Goal: Transaction & Acquisition: Purchase product/service

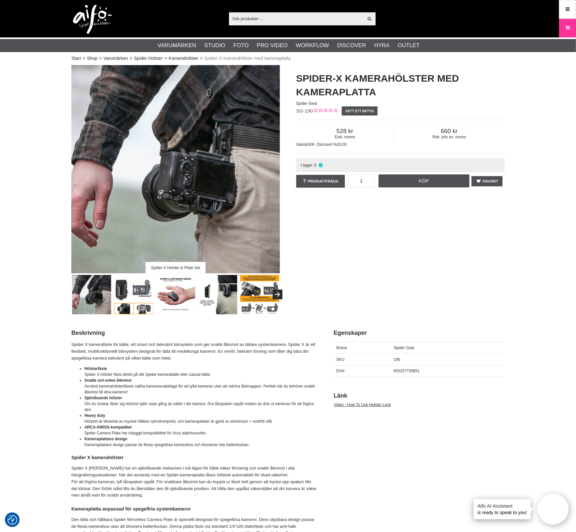
click at [252, 17] on input "text" at bounding box center [296, 19] width 134 height 10
click at [419, 256] on div "Spider X Holster & Plate Set Spider-X Kamerahölster med kameraplatta Spider Gea…" at bounding box center [287, 189] width 449 height 249
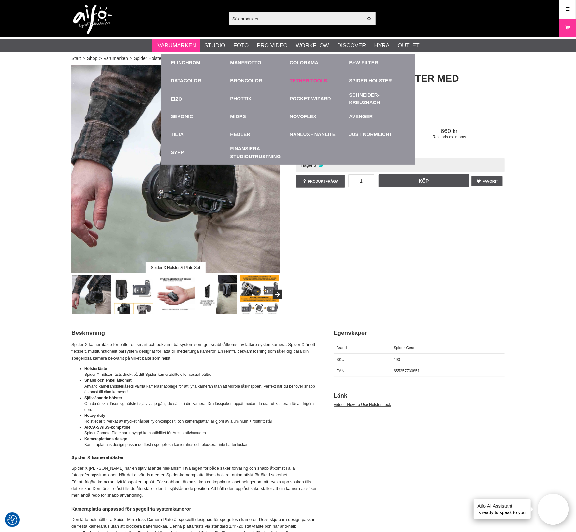
click at [293, 78] on link "Tether Tools" at bounding box center [308, 80] width 38 height 7
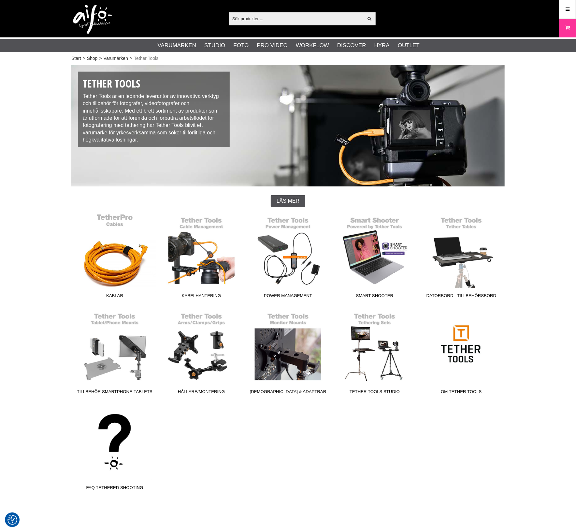
click at [125, 259] on link "Kablar" at bounding box center [114, 258] width 87 height 88
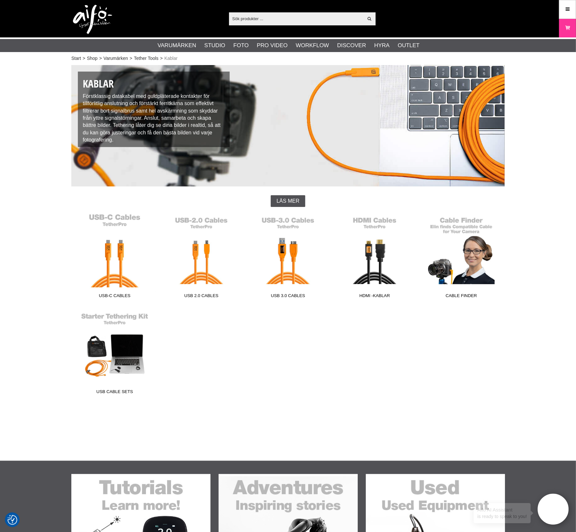
click at [123, 274] on link "USB-C Cables" at bounding box center [114, 258] width 87 height 88
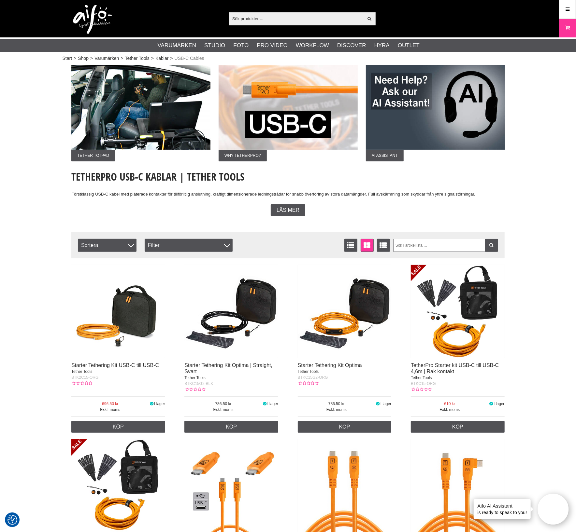
click at [263, 304] on img at bounding box center [231, 312] width 94 height 94
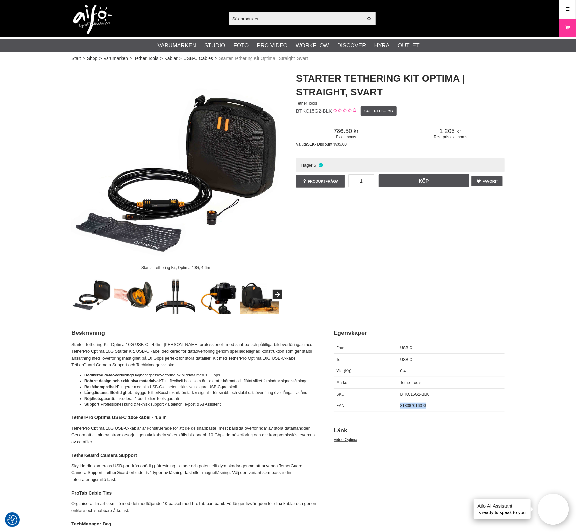
drag, startPoint x: 439, startPoint y: 403, endPoint x: 402, endPoint y: 407, distance: 37.0
click at [402, 407] on div "818307016378" at bounding box center [450, 406] width 107 height 12
copy span "818307016378"
click at [475, 254] on div "Starter Tethering Kit, Optima 10G, 4.6m Starter Tethering Kit Optima | Straight…" at bounding box center [287, 189] width 449 height 249
drag, startPoint x: 390, startPoint y: 296, endPoint x: 383, endPoint y: 284, distance: 13.8
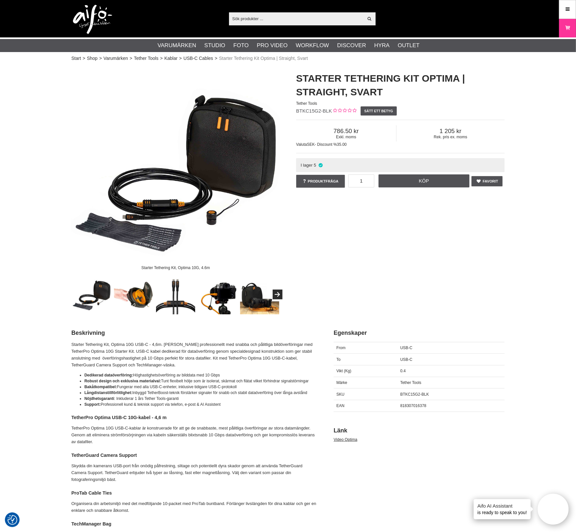
click at [390, 296] on div "Starter Tethering Kit, Optima 10G, 4.6m Starter Tethering Kit Optima | Straight…" at bounding box center [287, 189] width 449 height 249
click at [571, 7] on link "Meny" at bounding box center [567, 9] width 16 height 15
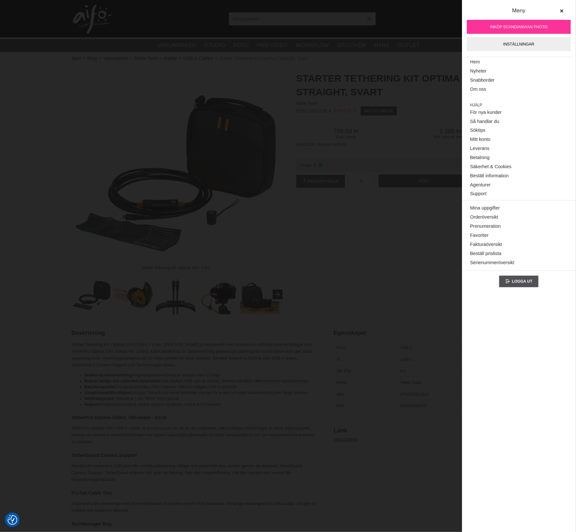
click at [350, 237] on div "Starter Tethering Kit, Optima 10G, 4.6m Starter Tethering Kit Optima | Straight…" at bounding box center [287, 189] width 449 height 249
click at [487, 80] on link "Snabborder" at bounding box center [518, 80] width 97 height 9
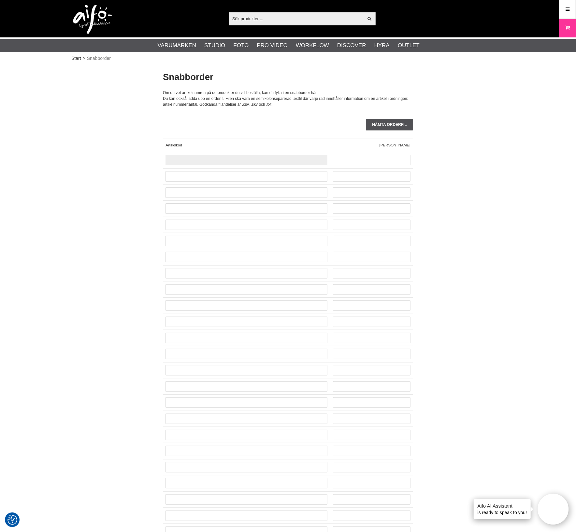
click at [181, 158] on input "text" at bounding box center [246, 160] width 162 height 10
paste input "818307016378"
type input "818307016378"
drag, startPoint x: 210, startPoint y: 164, endPoint x: 45, endPoint y: 160, distance: 165.1
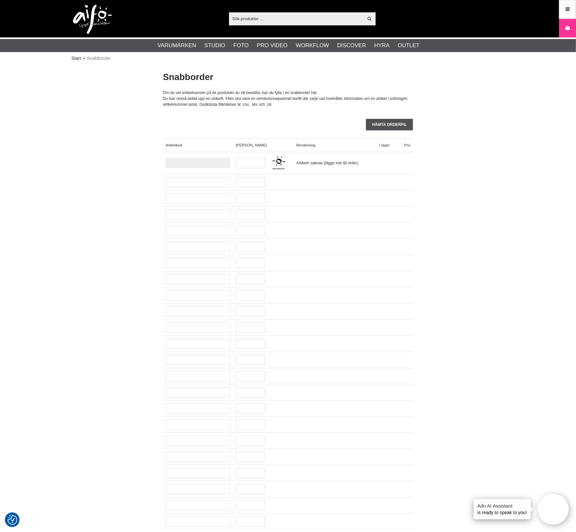
paste input "818307016378"
type input "818307016378"
click at [248, 173] on div at bounding box center [250, 163] width 35 height 22
click at [248, 167] on input "text" at bounding box center [250, 163] width 29 height 10
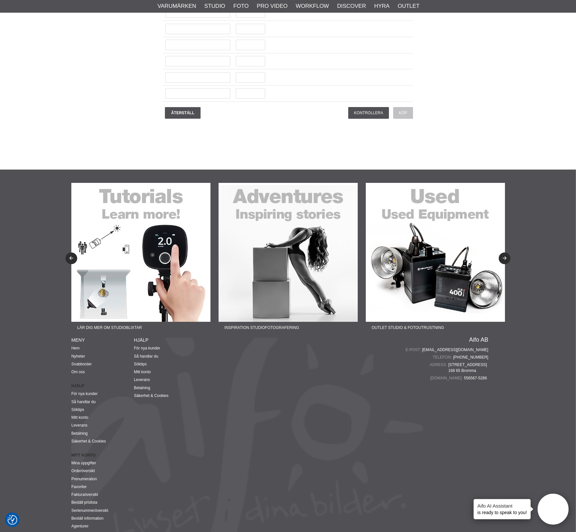
scroll to position [1593, 0]
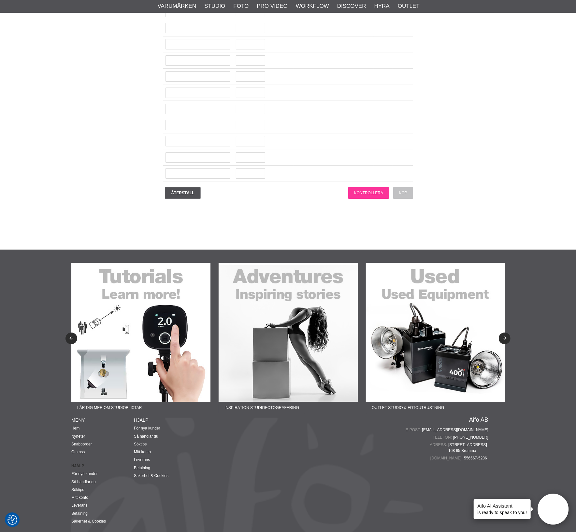
type input "1"
click at [356, 187] on input "Kontrollera" at bounding box center [368, 193] width 41 height 12
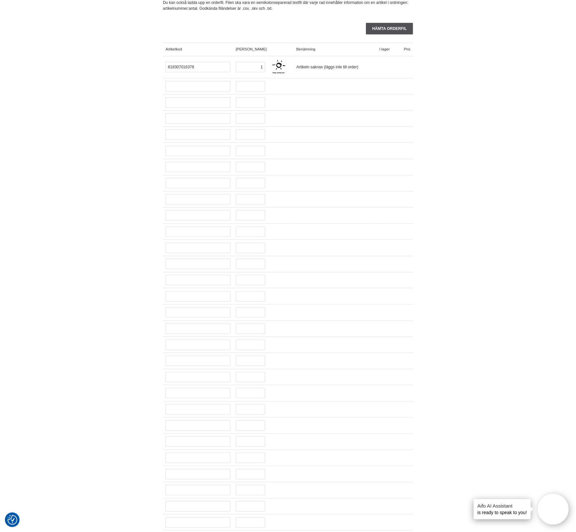
scroll to position [0, 0]
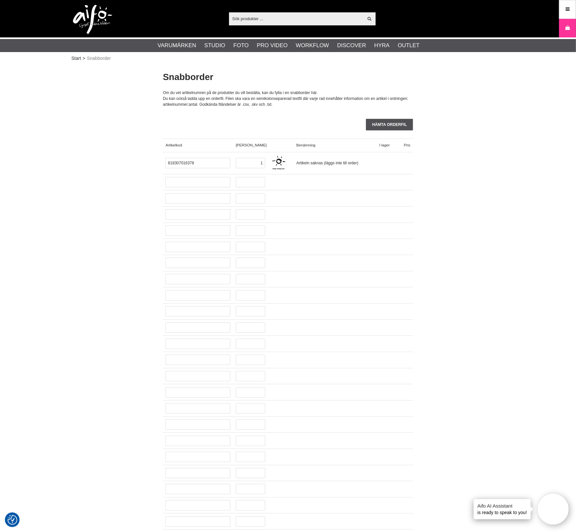
click at [284, 20] on input "text" at bounding box center [296, 19] width 134 height 10
paste input "818307016378"
type input "818307016378"
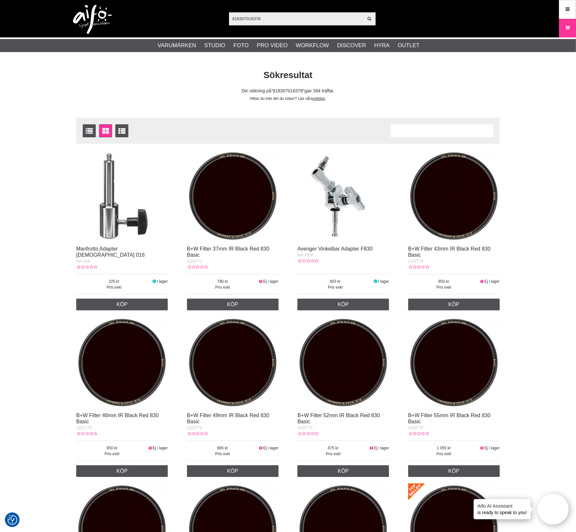
click at [380, 84] on div "Sökresultat Din sökning på 818307016378 gav 394 träffar. Hittar du inte det du …" at bounding box center [287, 85] width 433 height 33
click at [103, 14] on img at bounding box center [92, 19] width 39 height 29
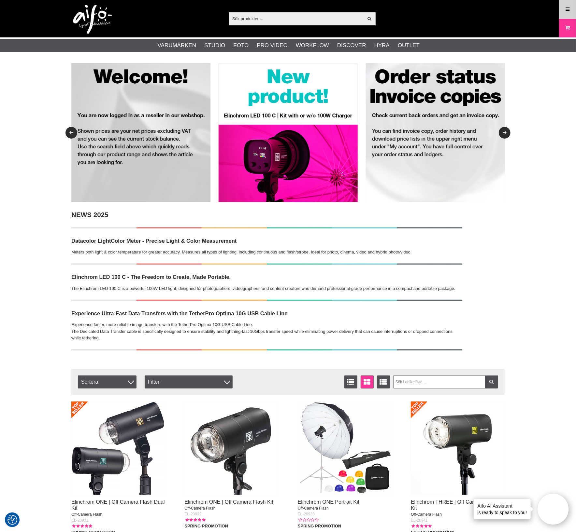
click at [571, 4] on link "Meny" at bounding box center [567, 9] width 16 height 15
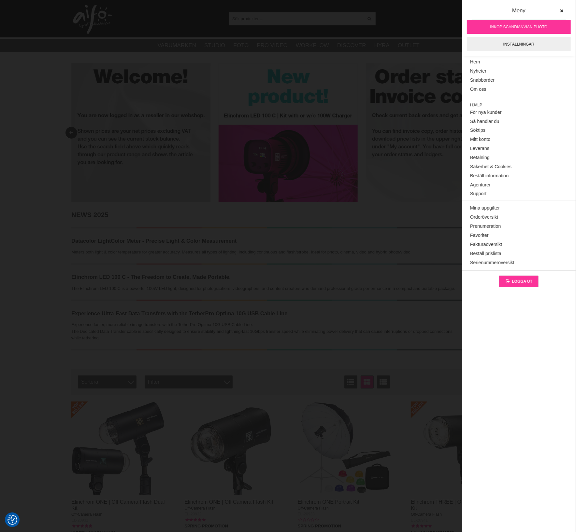
click at [518, 279] on span "Logga ut" at bounding box center [521, 281] width 21 height 5
